Goal: Find specific page/section: Find specific page/section

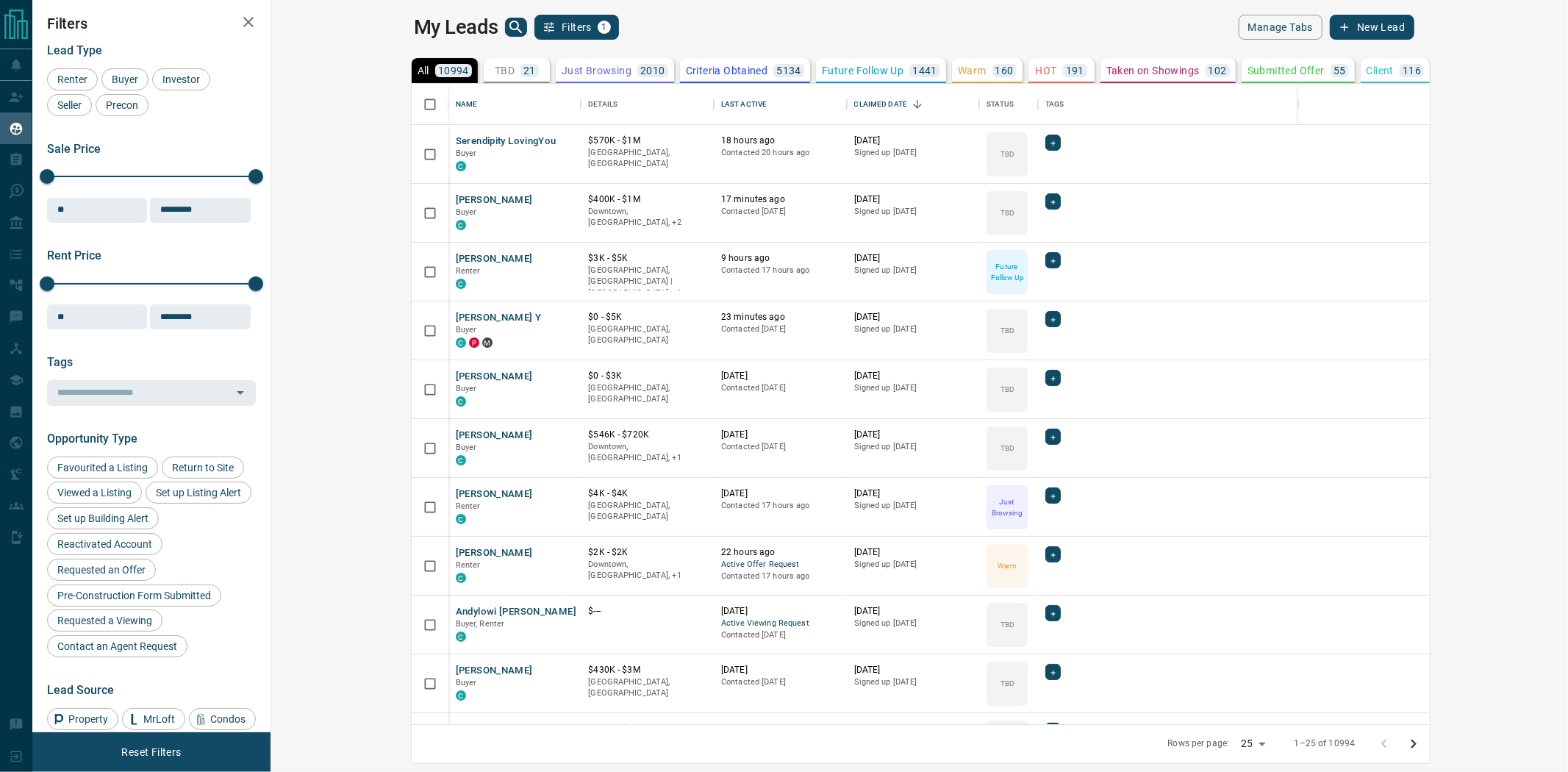
scroll to position [627, 1276]
click at [523, 69] on p "21" at bounding box center [529, 71] width 12 height 11
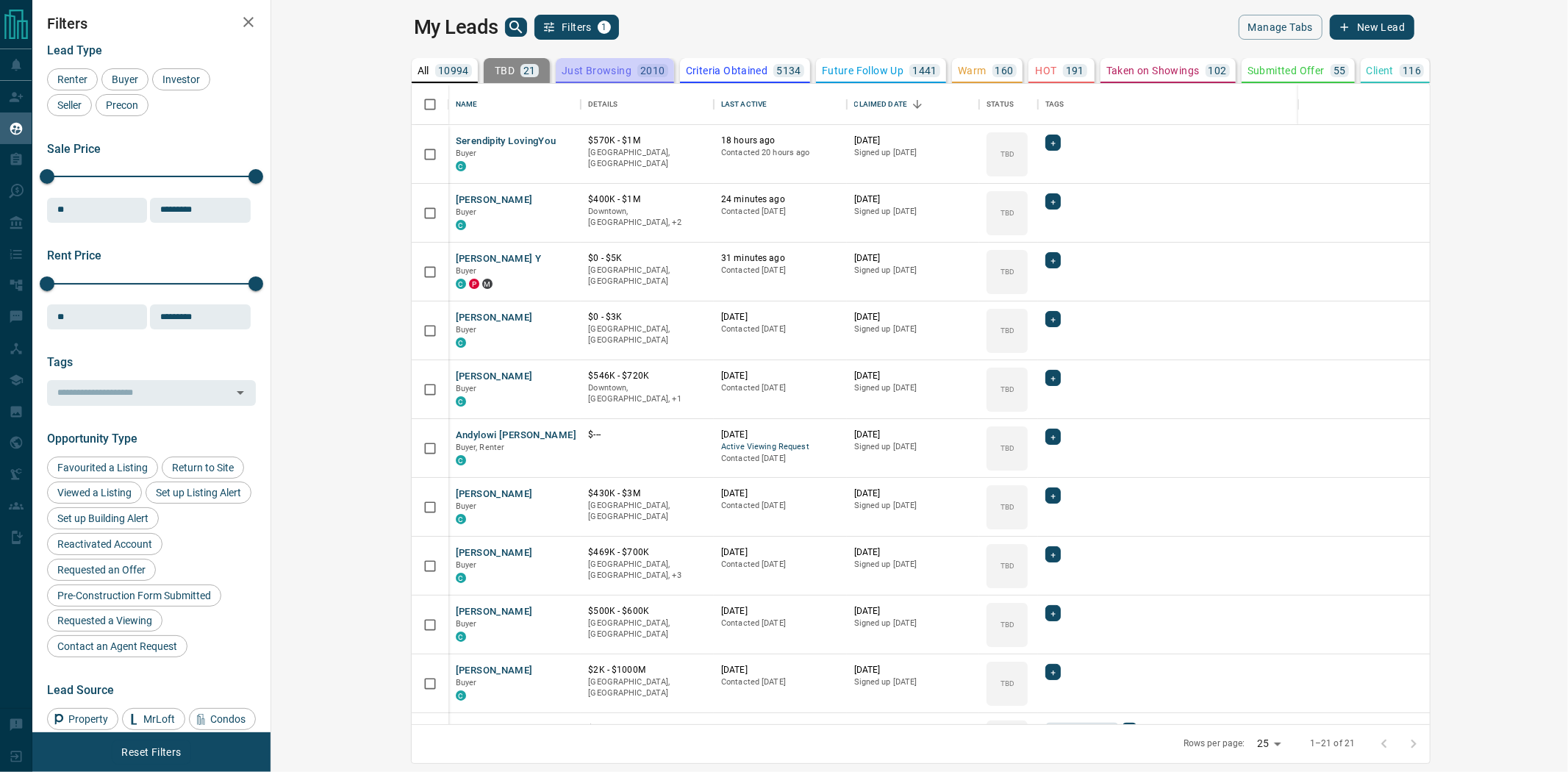
click at [561, 75] on div "Just Browsing 2010" at bounding box center [615, 70] width 106 height 13
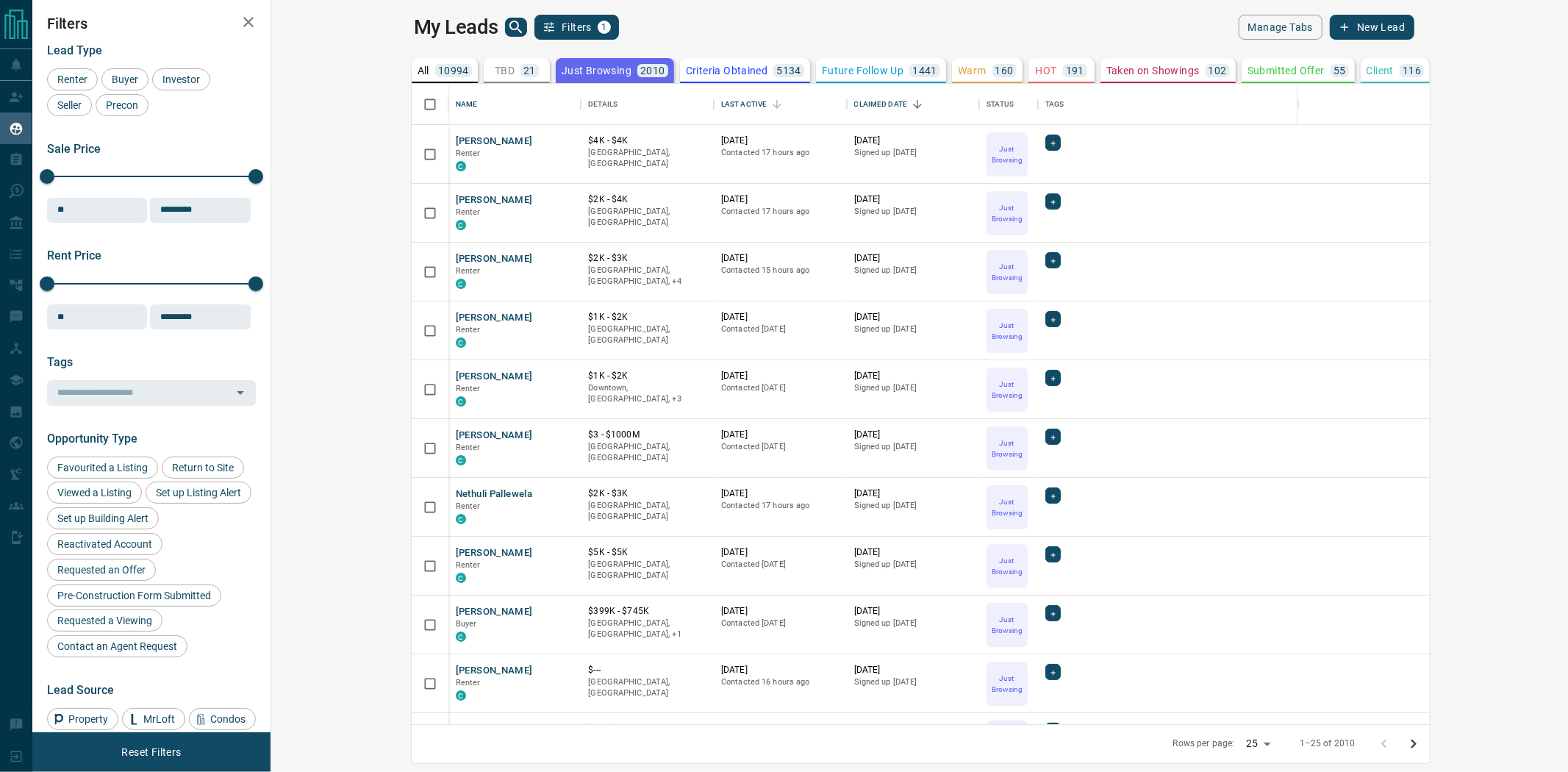
click at [821, 67] on p "Future Follow Up" at bounding box center [862, 71] width 82 height 11
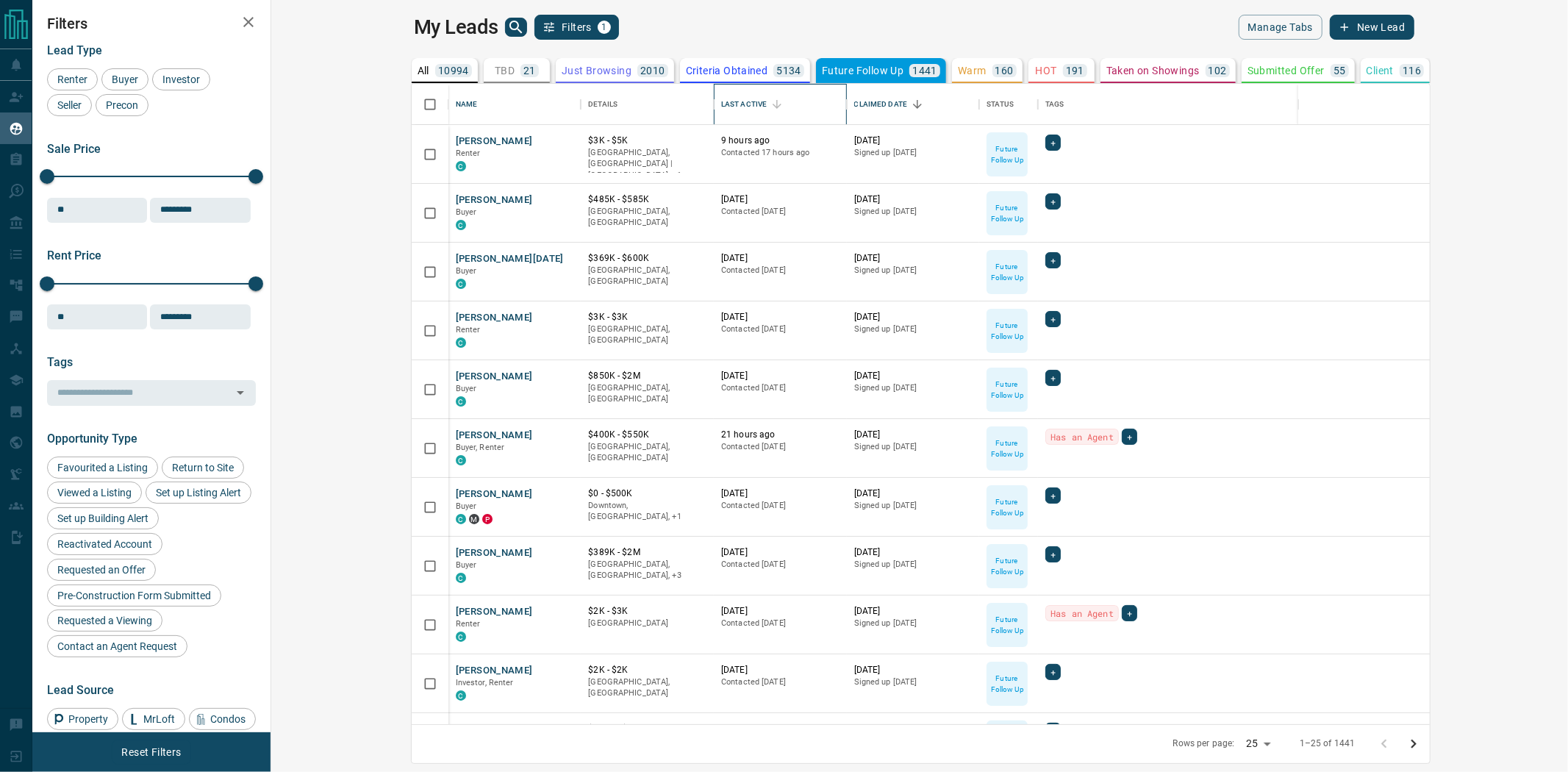
click at [766, 114] on div "Last Active" at bounding box center [776, 104] width 20 height 20
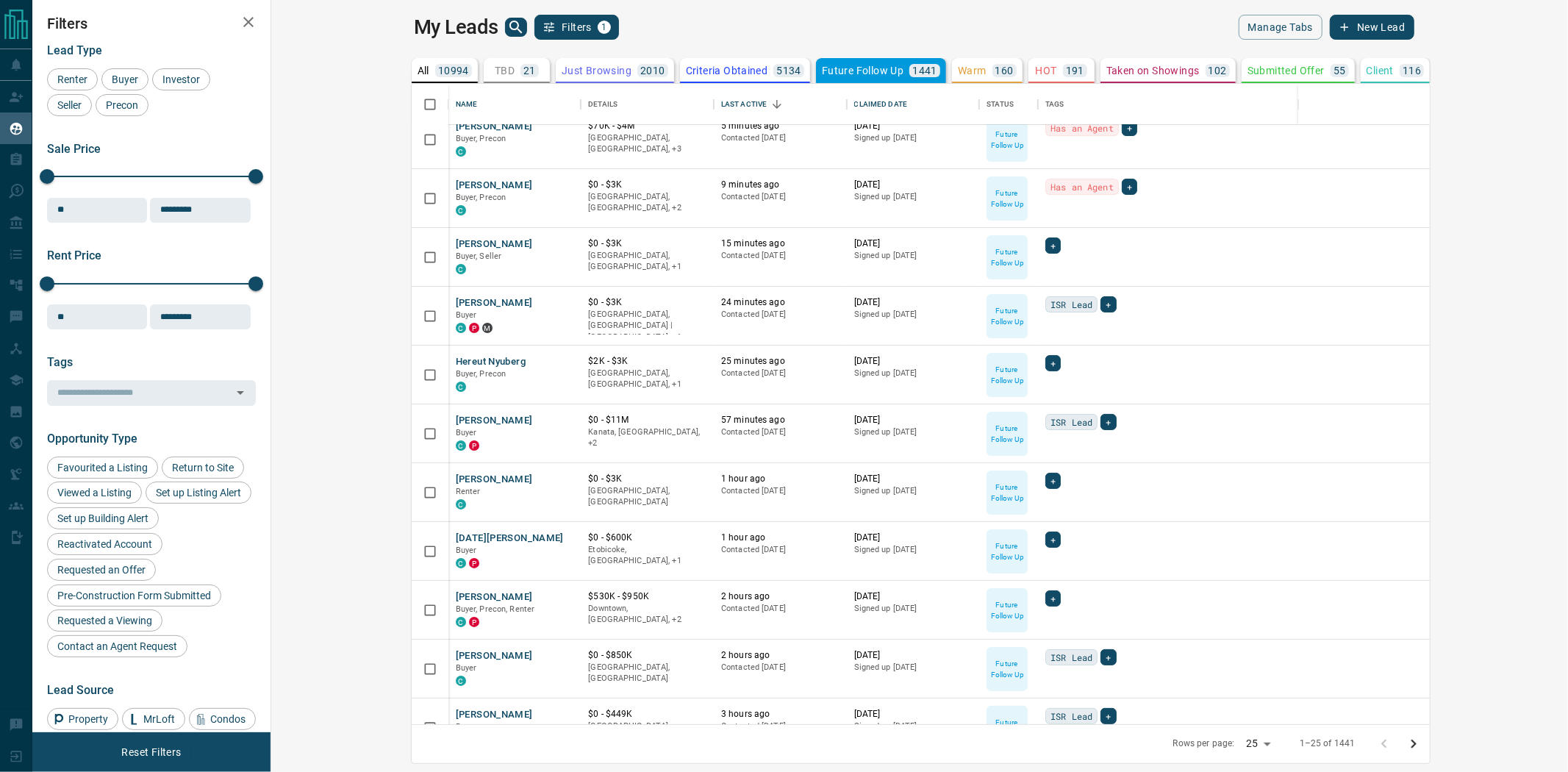
scroll to position [0, 0]
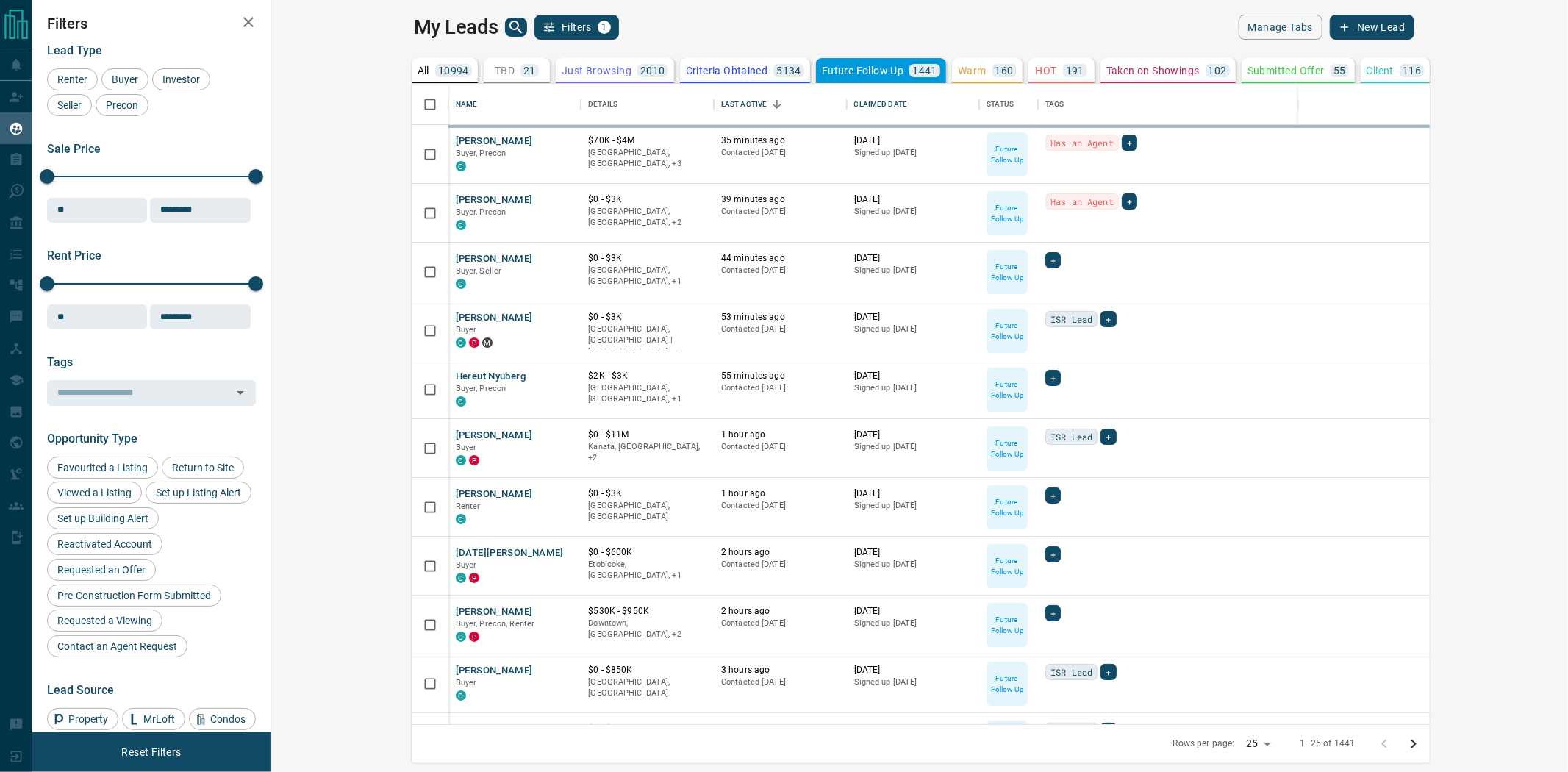
click at [507, 28] on icon "search button" at bounding box center [516, 28] width 18 height 18
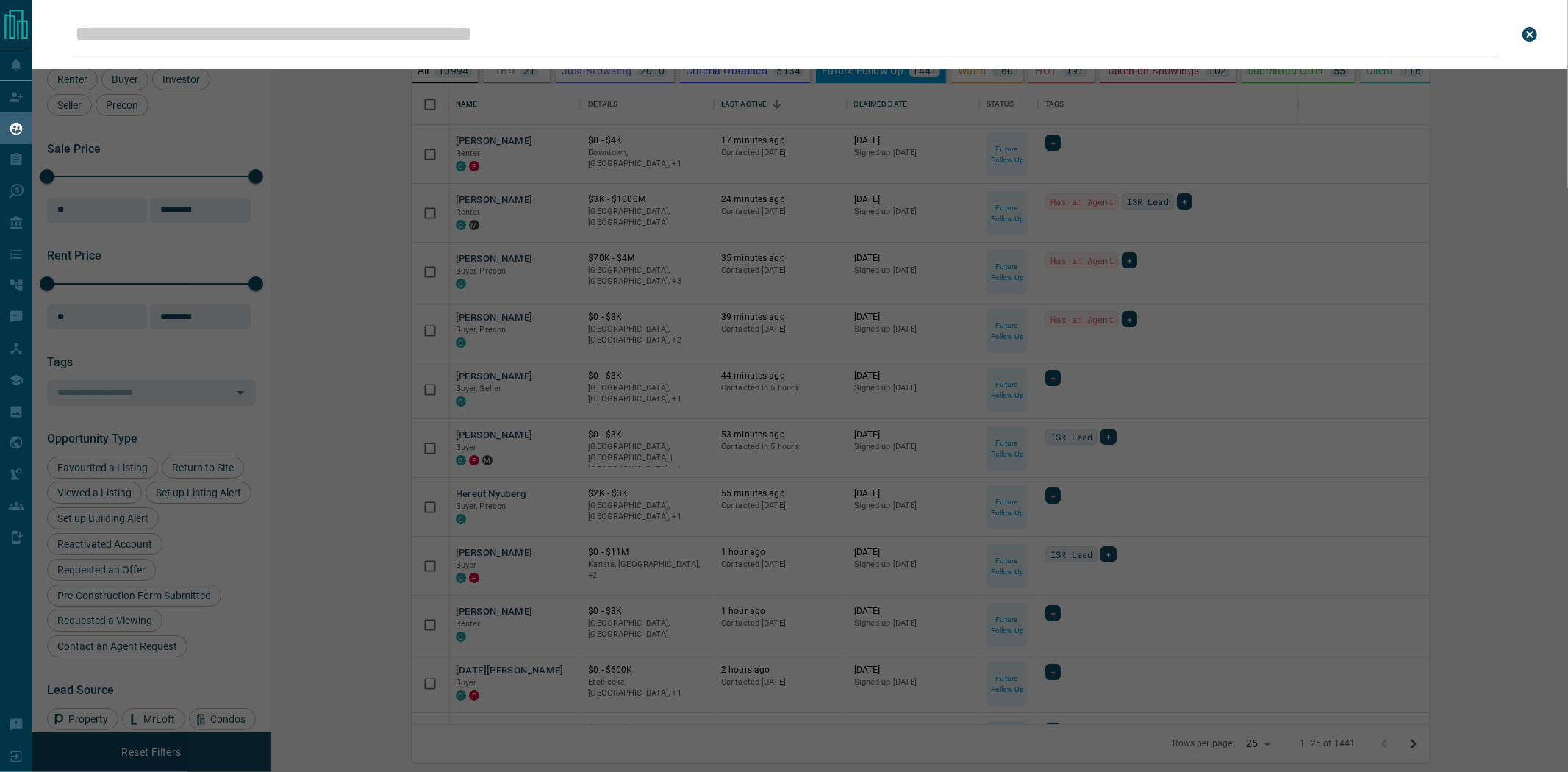
click at [350, 44] on input "Leads Search Bar" at bounding box center [785, 34] width 1423 height 45
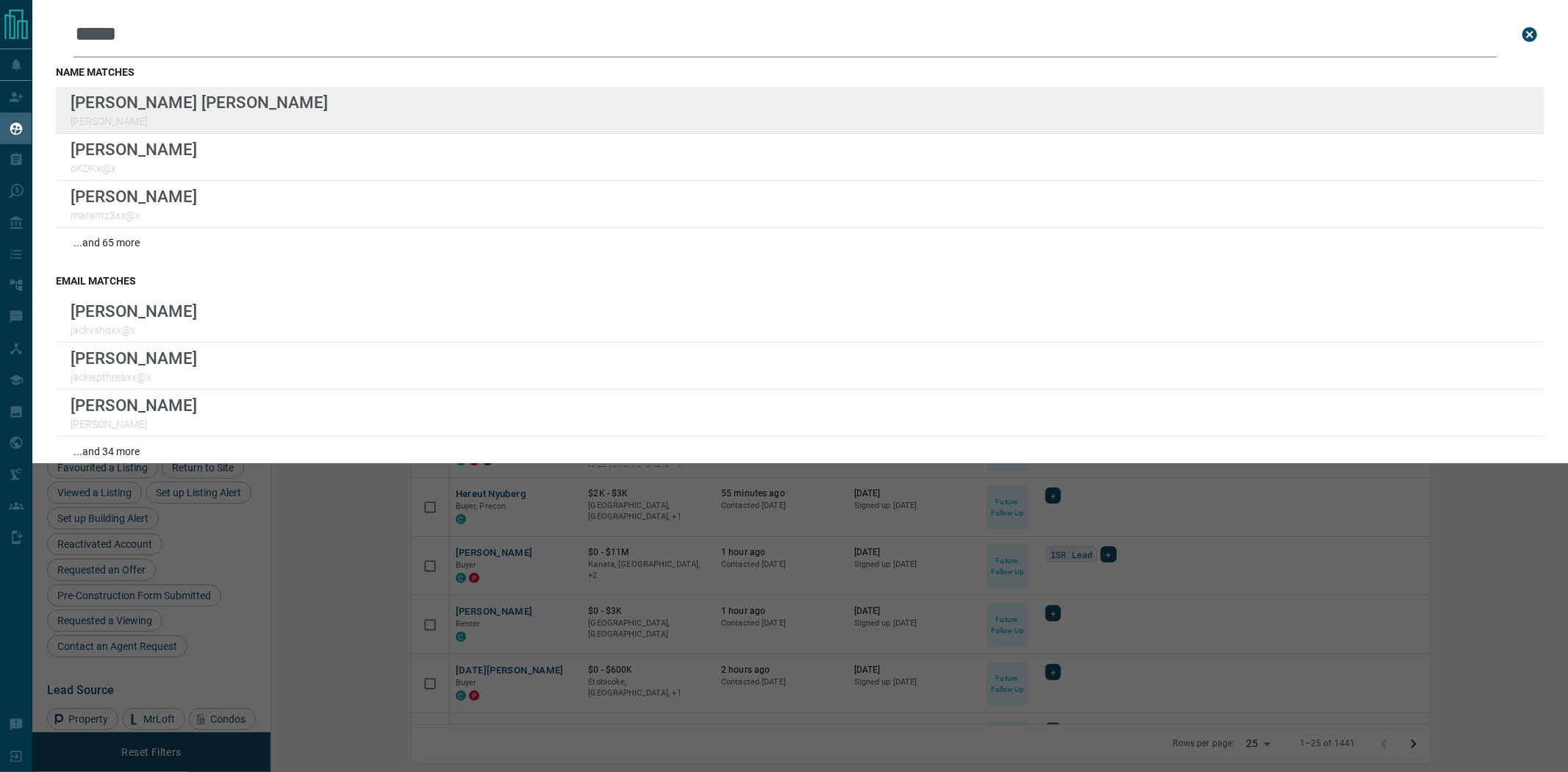
type input "*****"
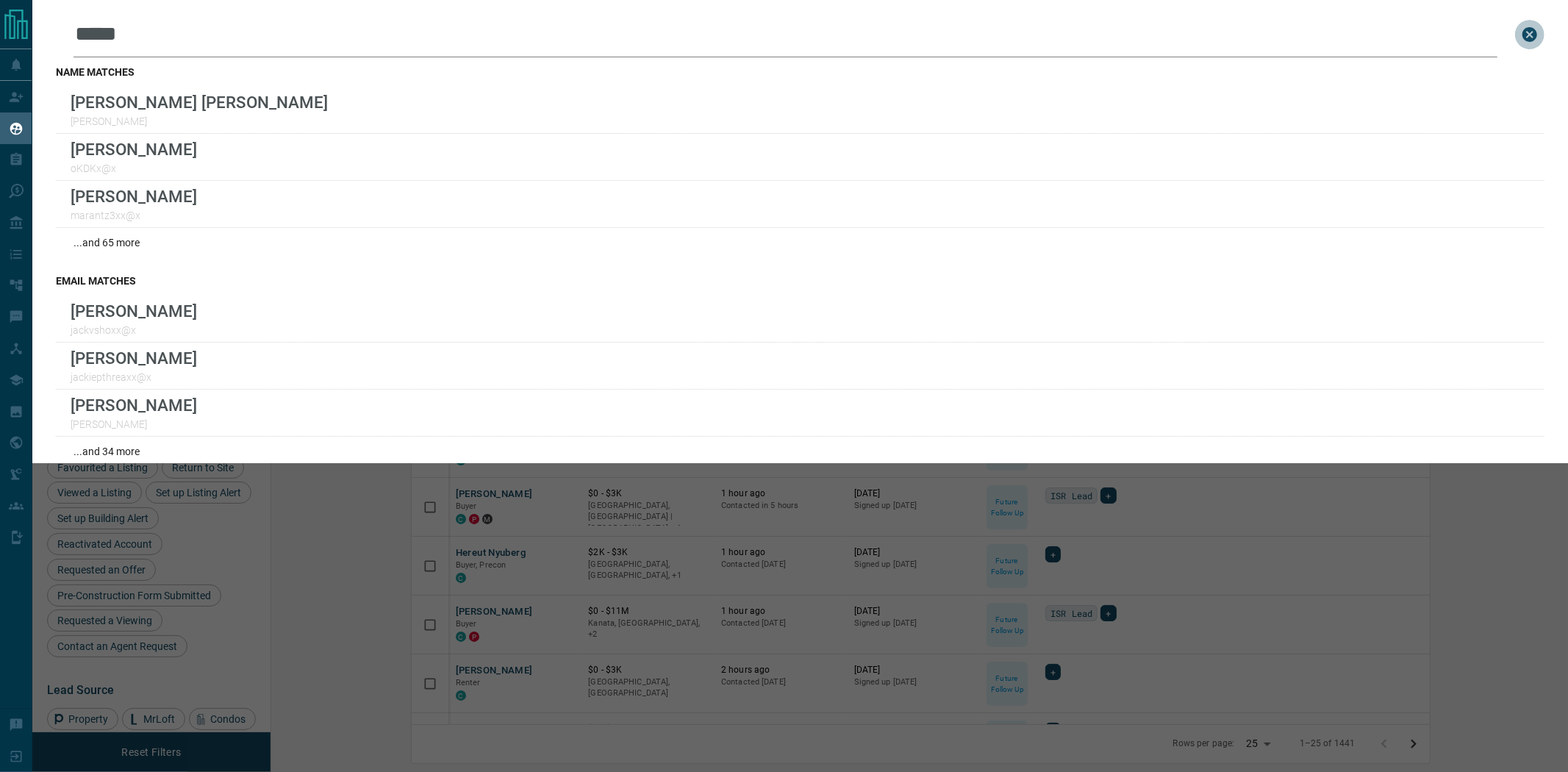
click at [1520, 35] on icon "close search bar" at bounding box center [1529, 35] width 18 height 18
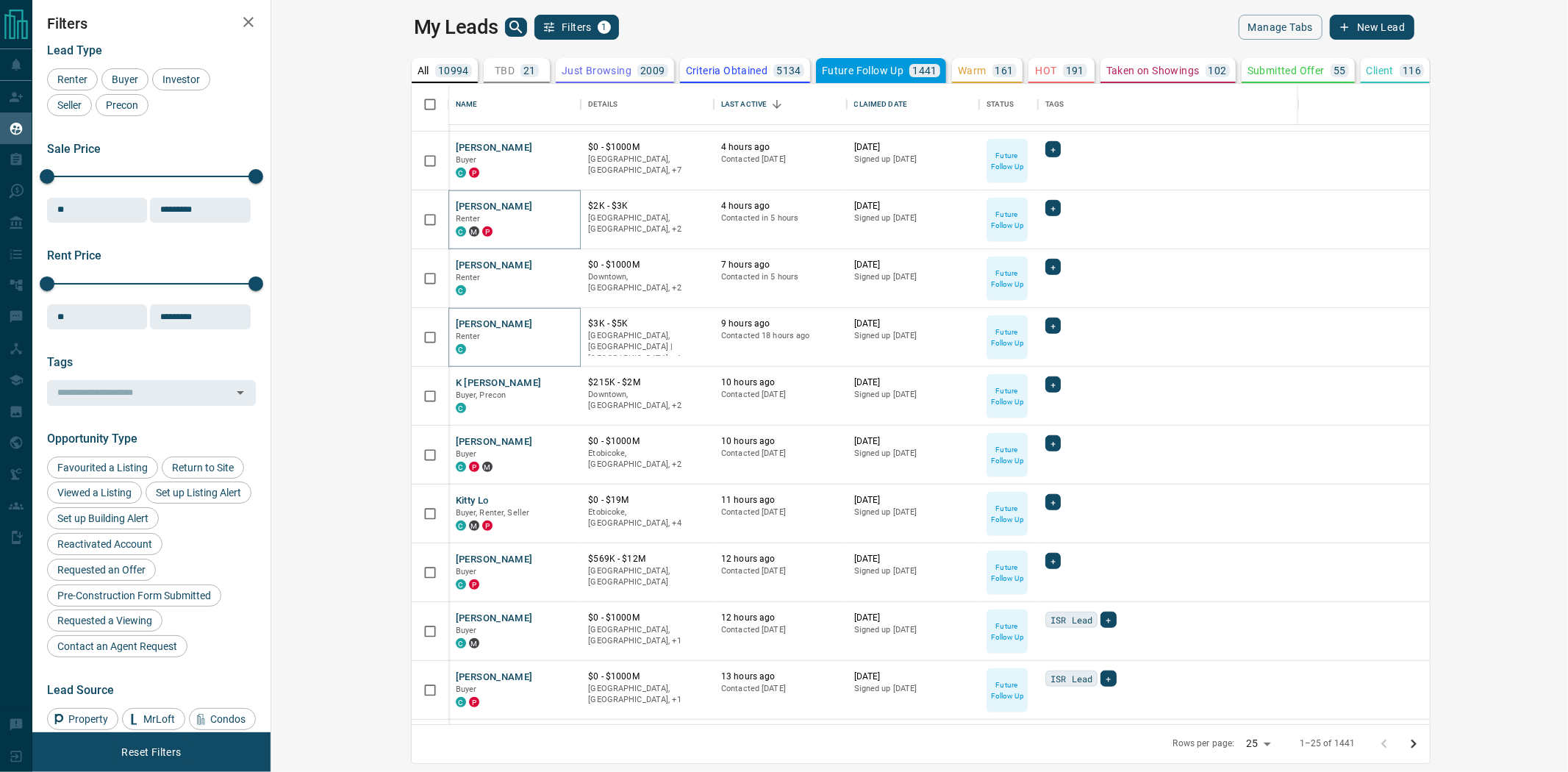
scroll to position [870, 0]
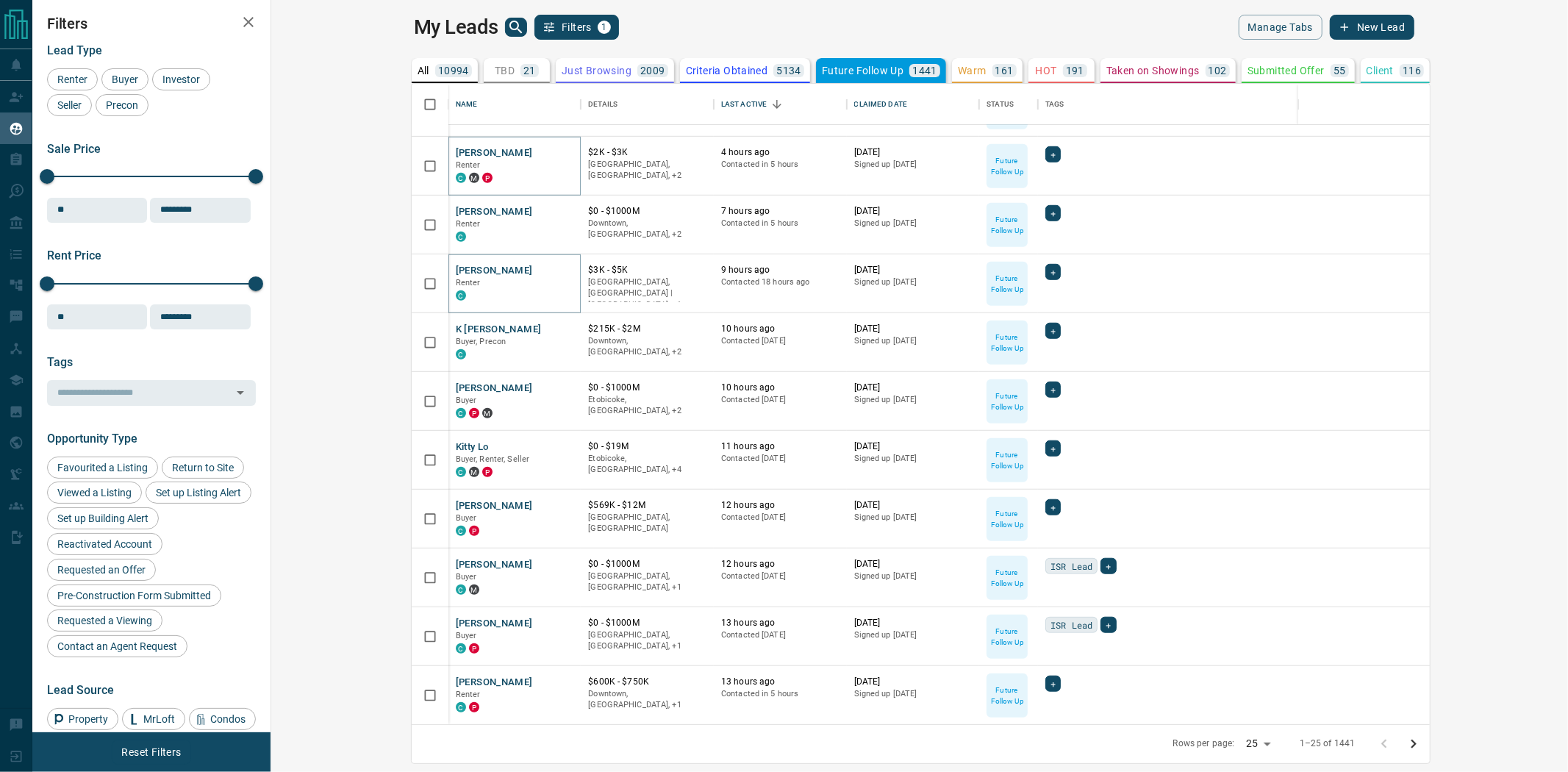
click at [1428, 753] on button "Go to next page" at bounding box center [1413, 744] width 29 height 29
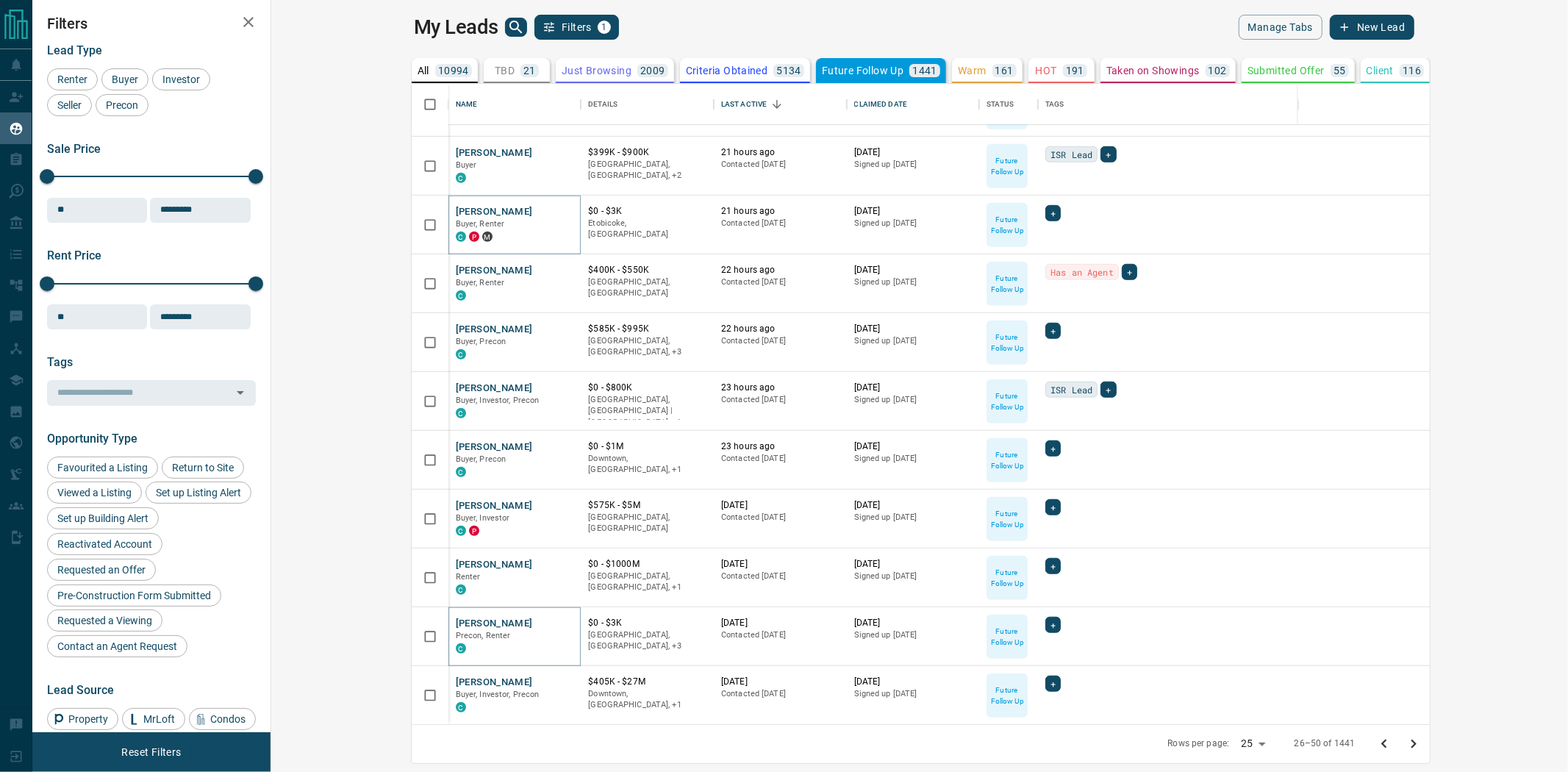
drag, startPoint x: 1554, startPoint y: 740, endPoint x: 1226, endPoint y: 701, distance: 330.3
click at [1422, 740] on icon "Go to next page" at bounding box center [1414, 744] width 18 height 18
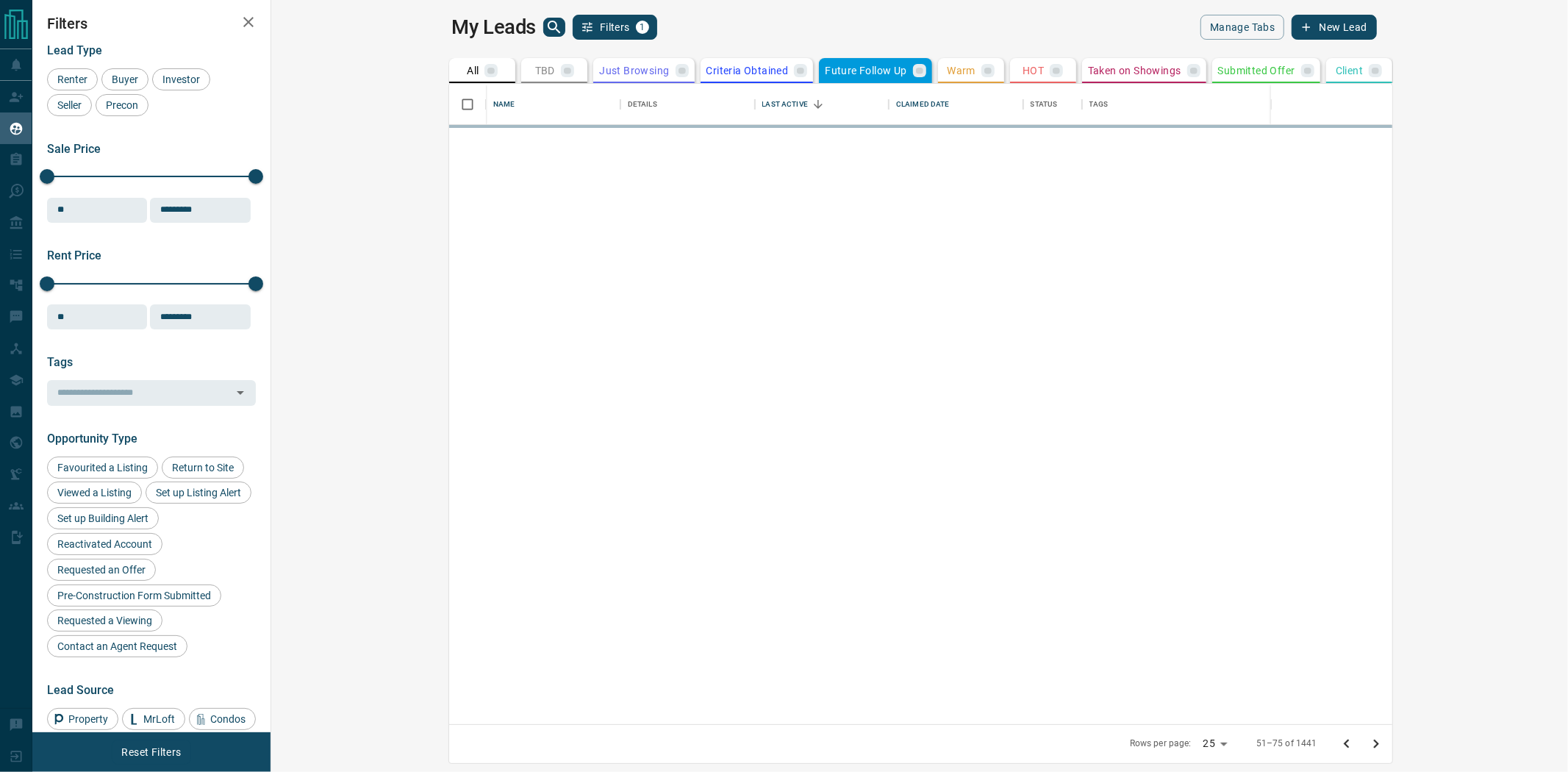
scroll to position [0, 0]
